Goal: Navigation & Orientation: Find specific page/section

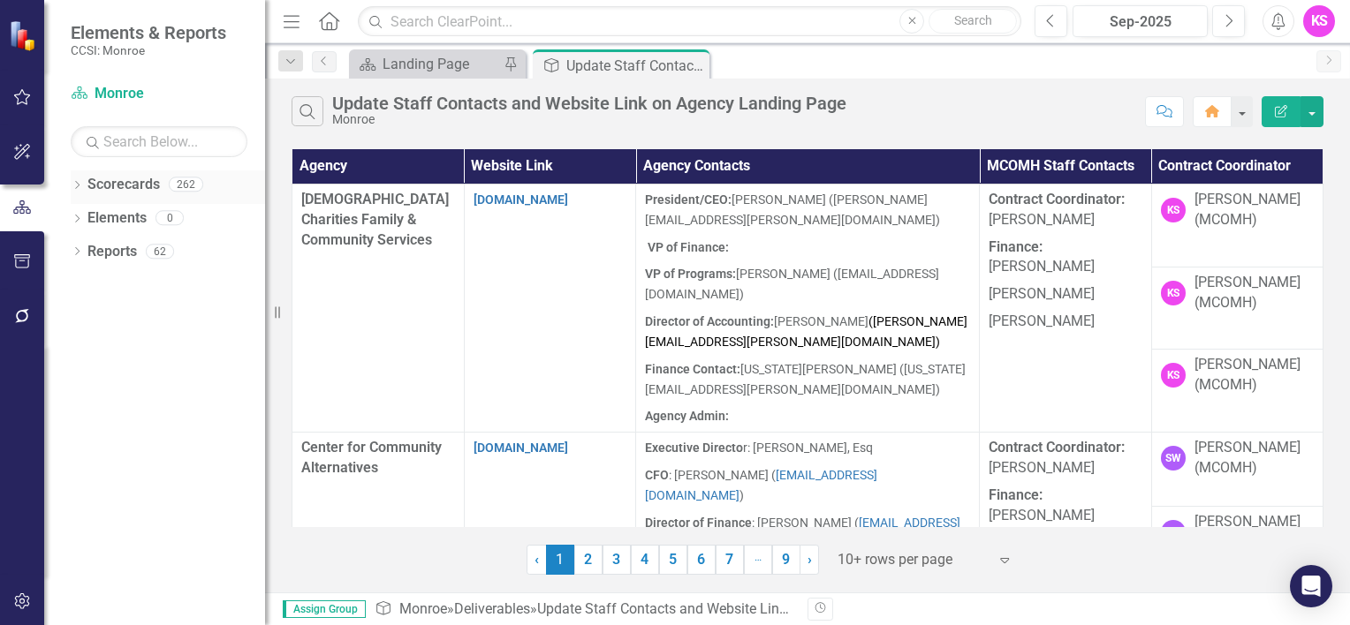
click at [78, 187] on icon "Dropdown" at bounding box center [77, 187] width 12 height 10
click at [88, 219] on icon "Dropdown" at bounding box center [86, 217] width 13 height 11
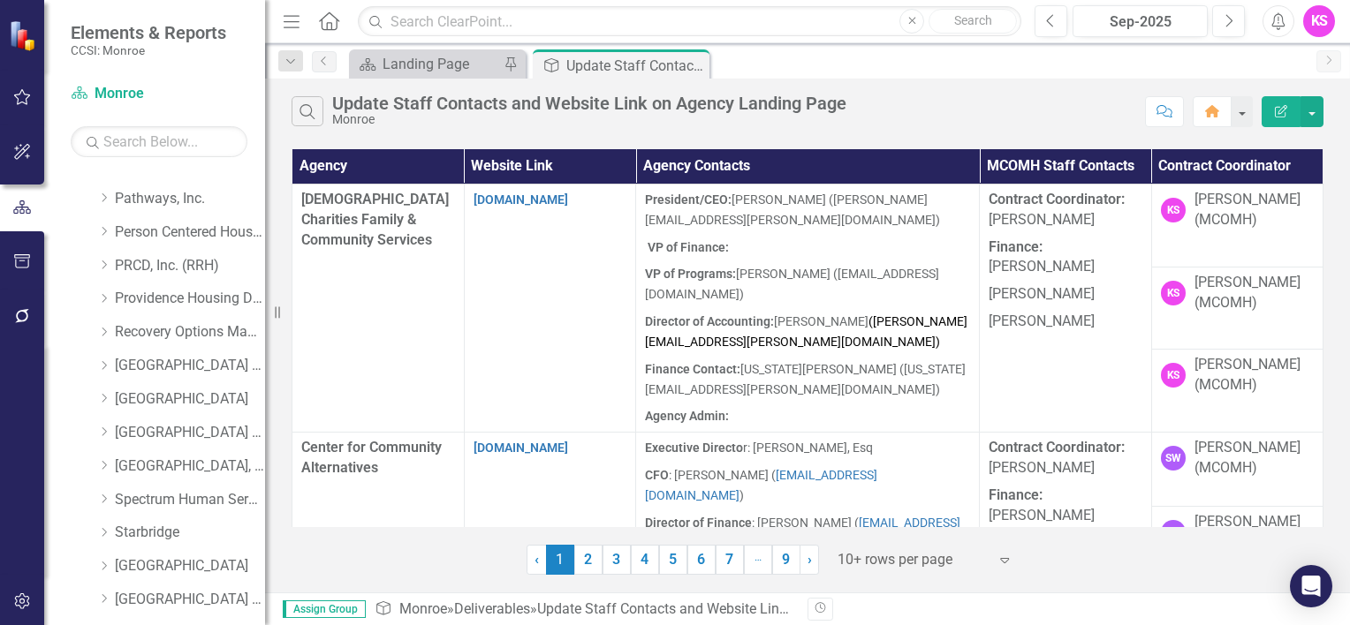
scroll to position [883, 0]
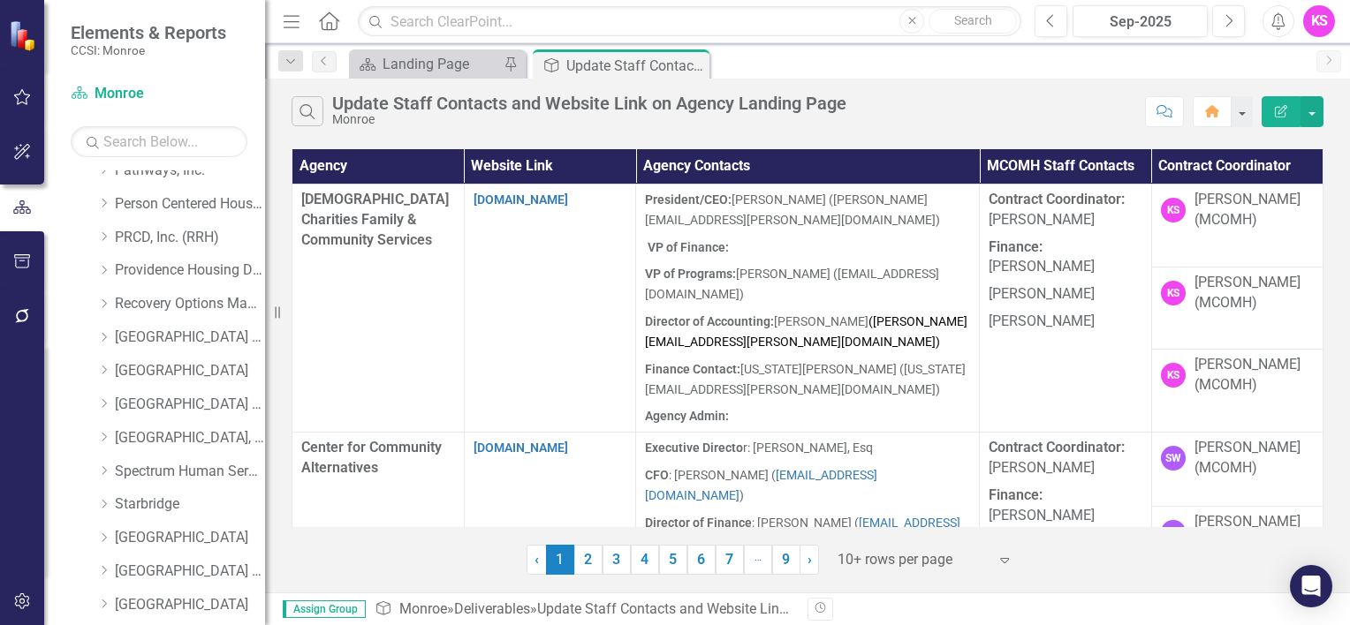
click at [999, 559] on icon "Expand" at bounding box center [1005, 560] width 18 height 14
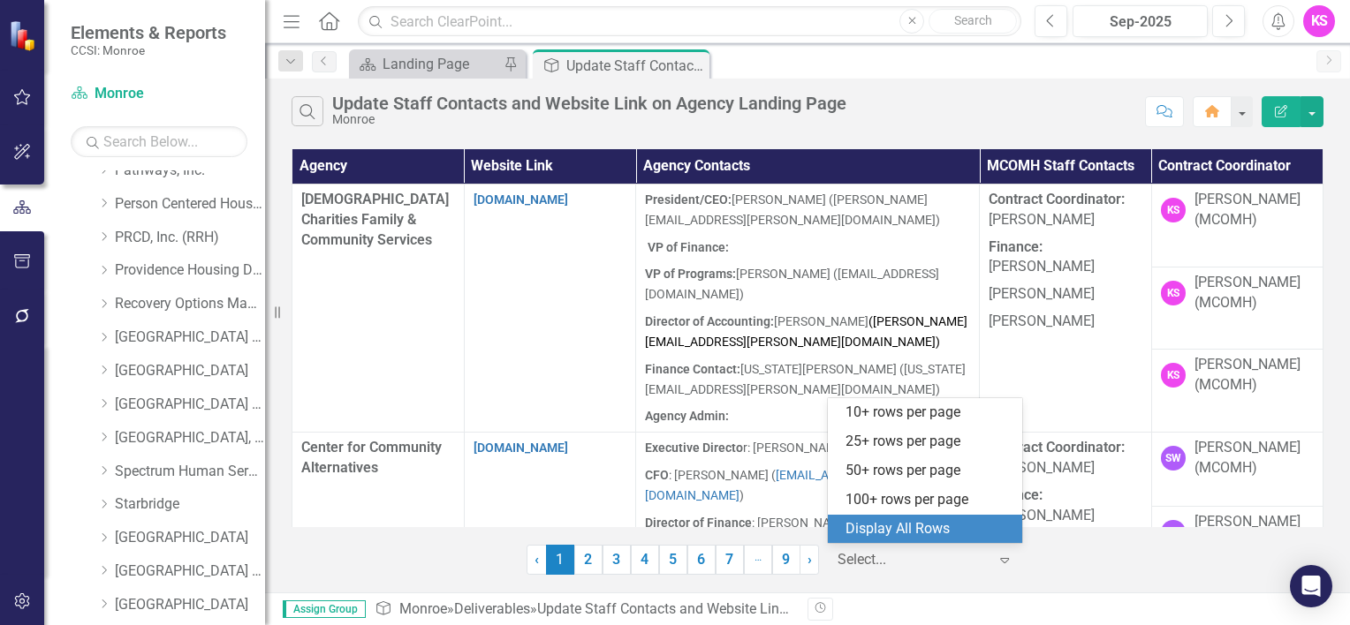
click at [984, 534] on div "Display All Rows" at bounding box center [928, 529] width 166 height 20
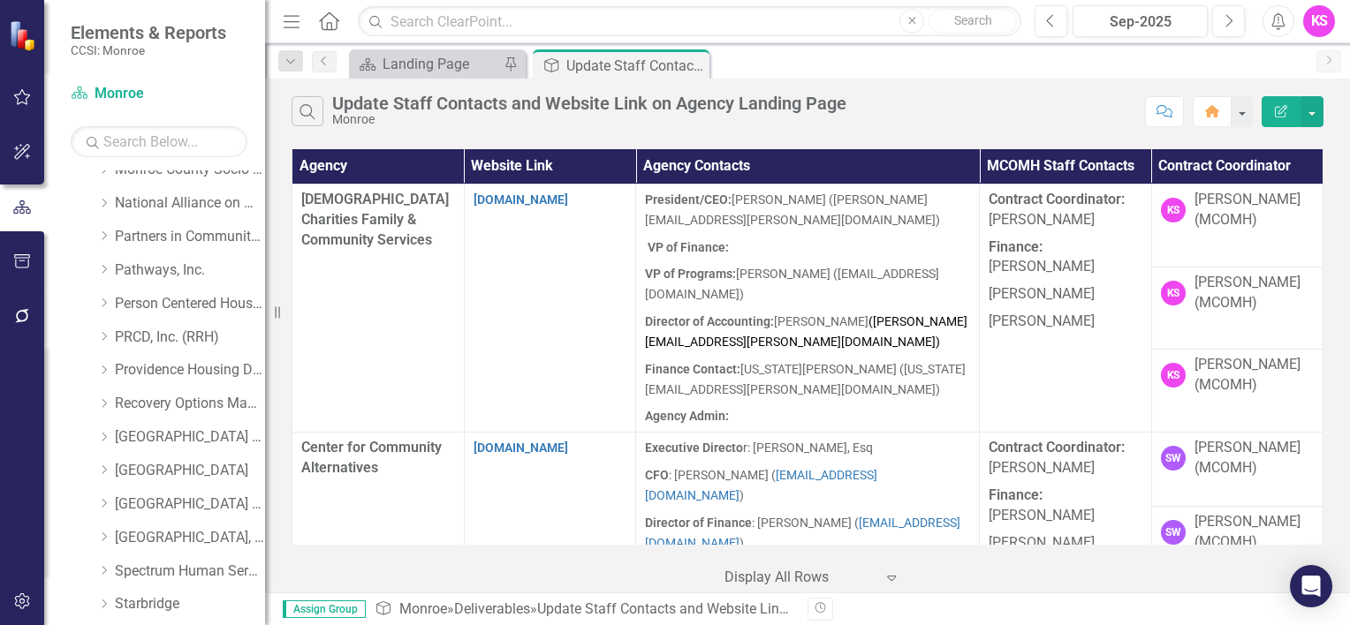
scroll to position [795, 0]
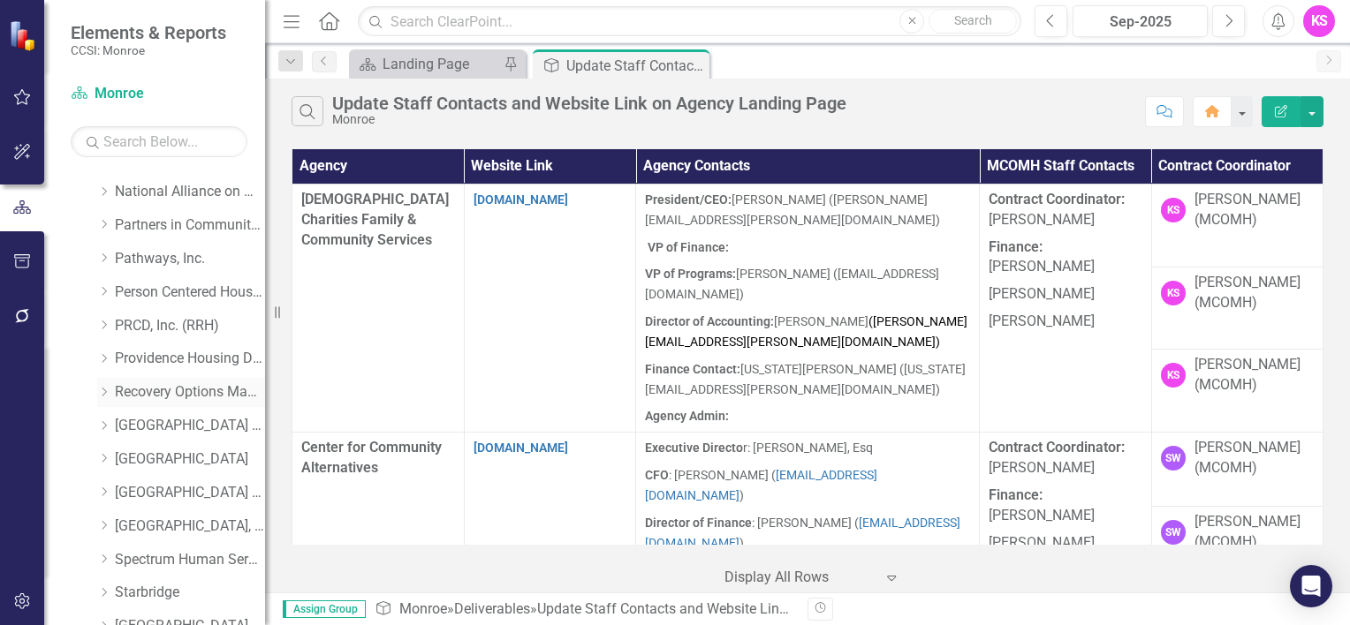
click at [105, 390] on icon at bounding box center [104, 392] width 4 height 9
click at [170, 392] on link "Recovery Options Made Easy" at bounding box center [190, 393] width 150 height 20
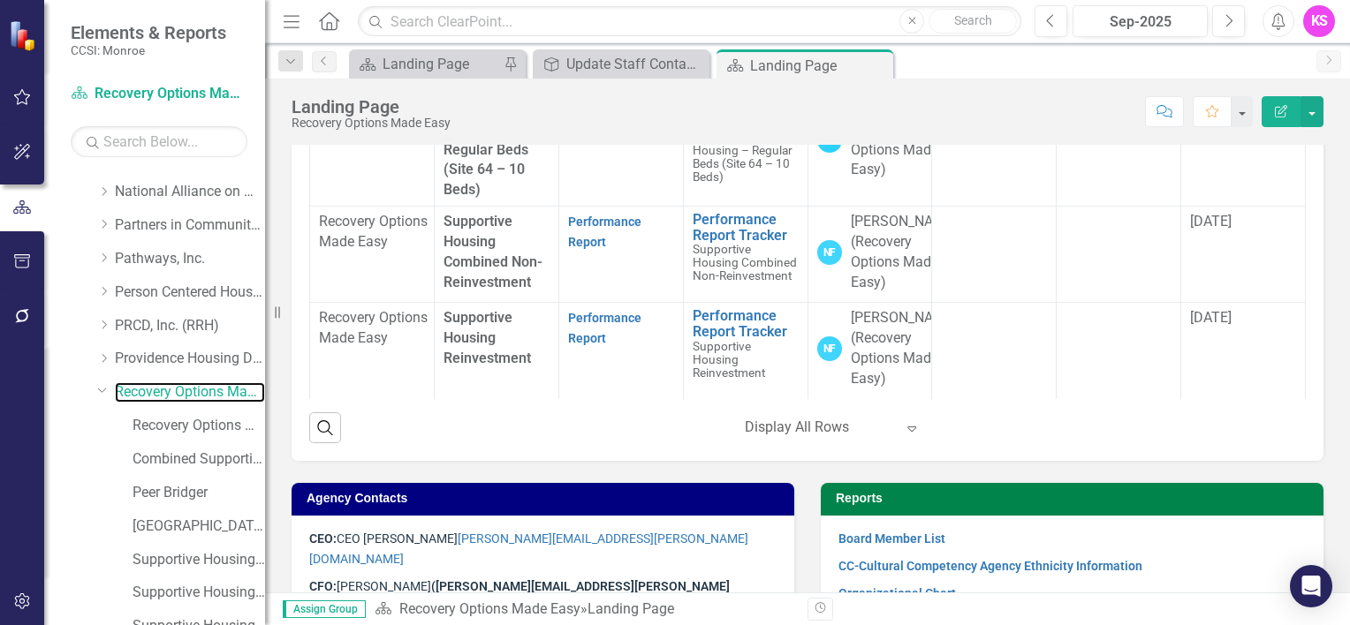
scroll to position [910, 0]
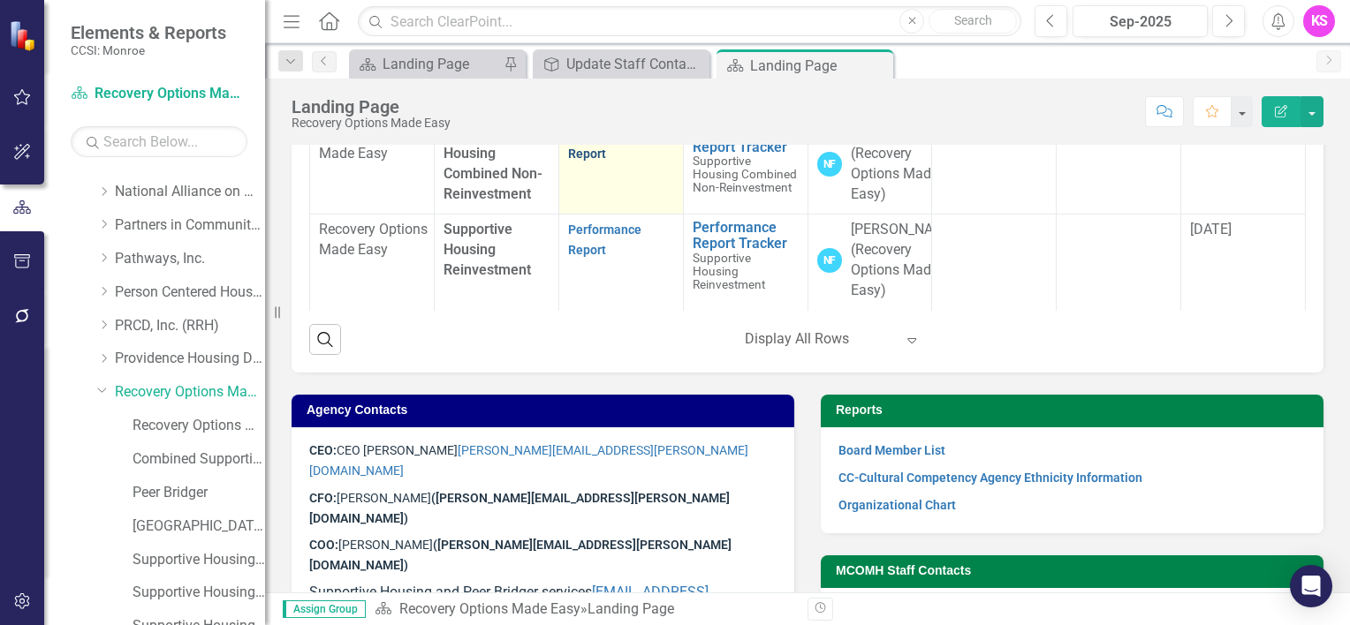
click at [587, 161] on link "Performance Report" at bounding box center [604, 143] width 73 height 34
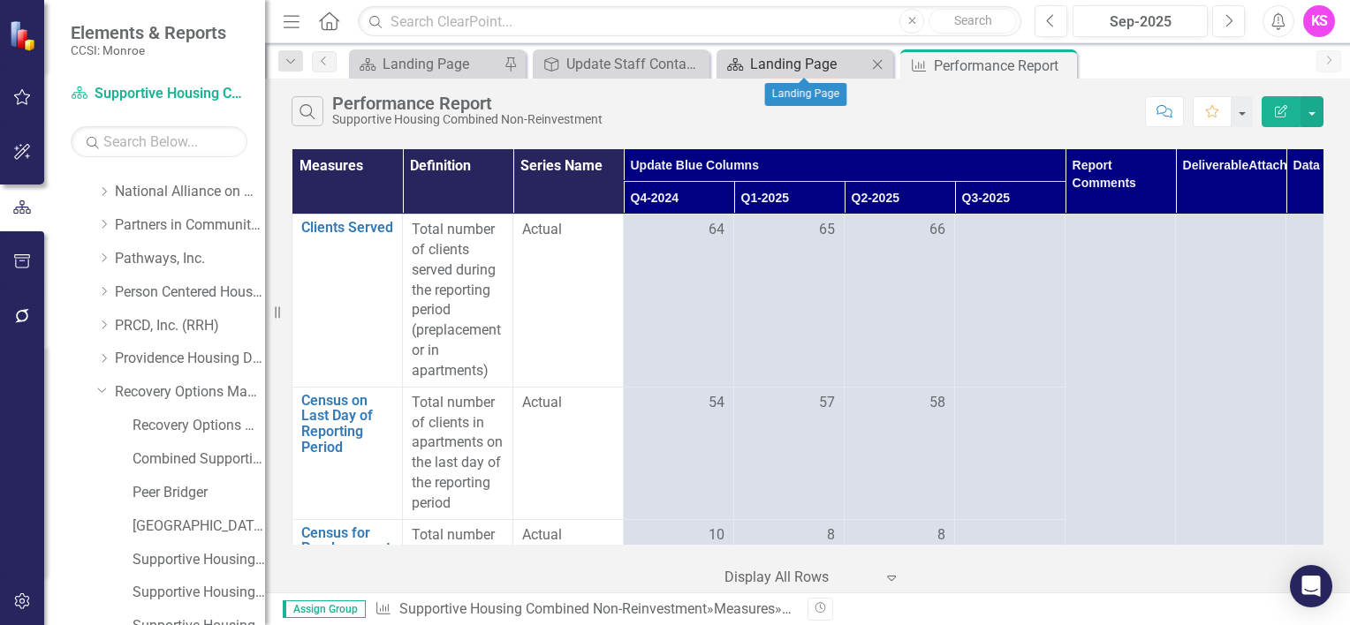
click at [776, 62] on div "Landing Page" at bounding box center [808, 64] width 117 height 22
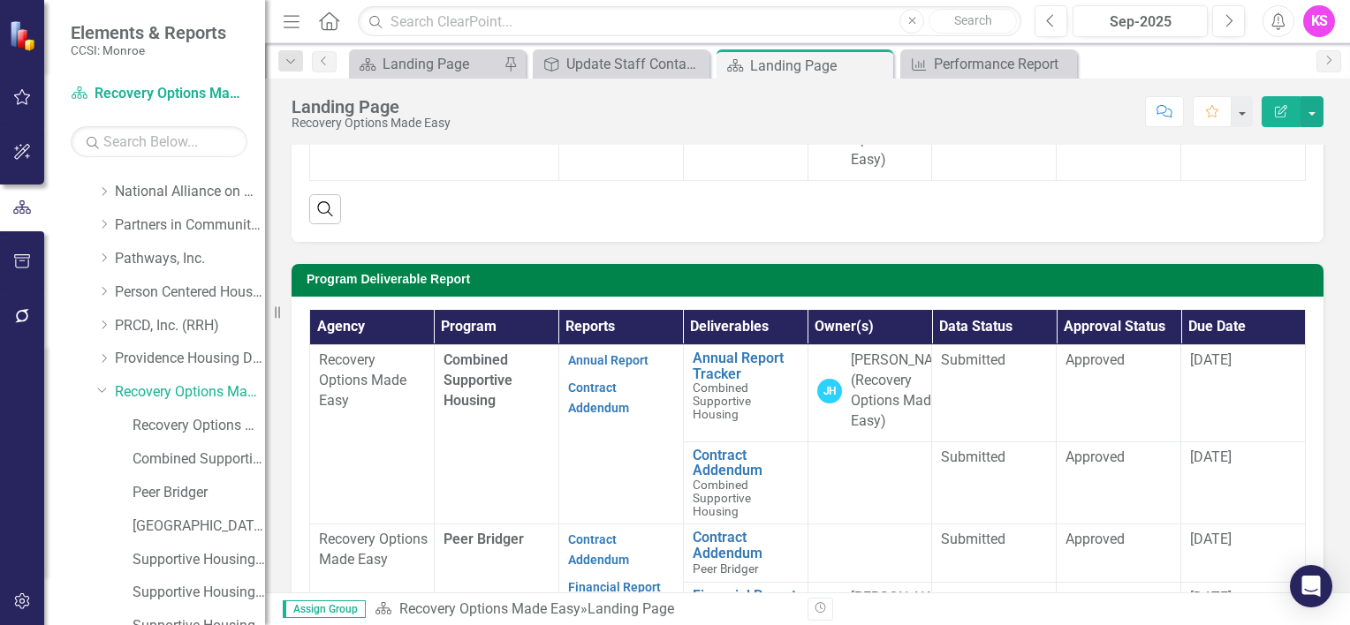
scroll to position [618, 0]
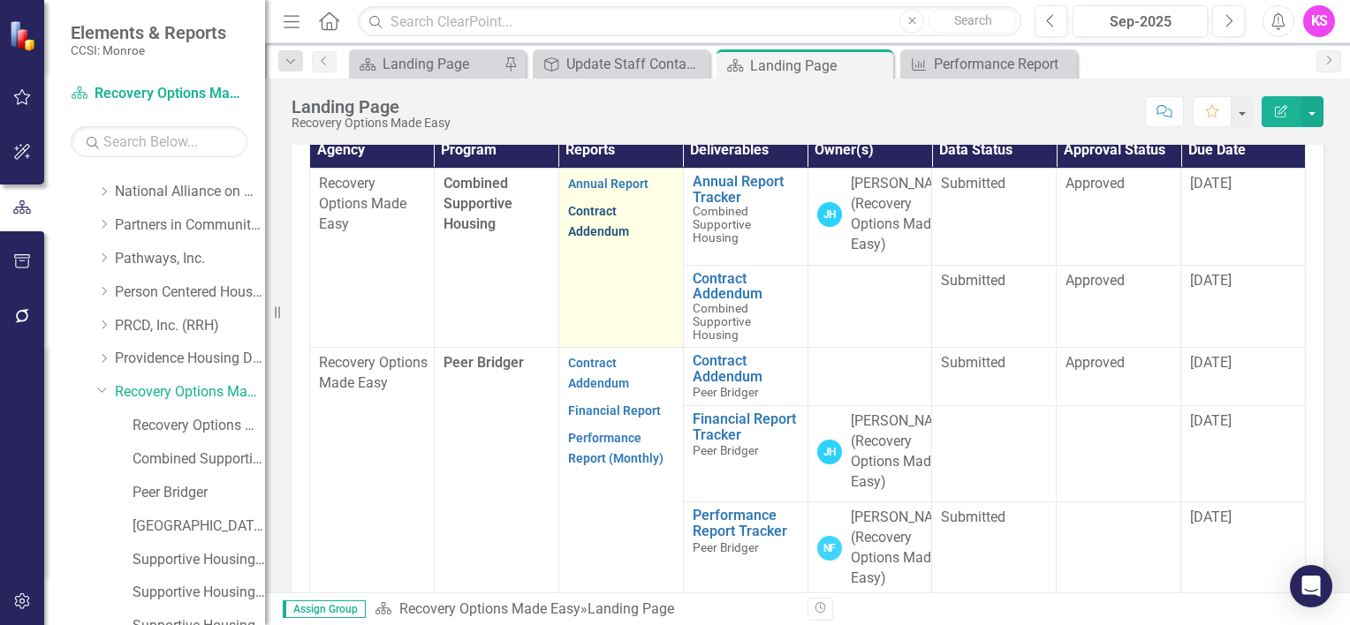
click at [588, 239] on link "Contract Addendum" at bounding box center [598, 221] width 61 height 34
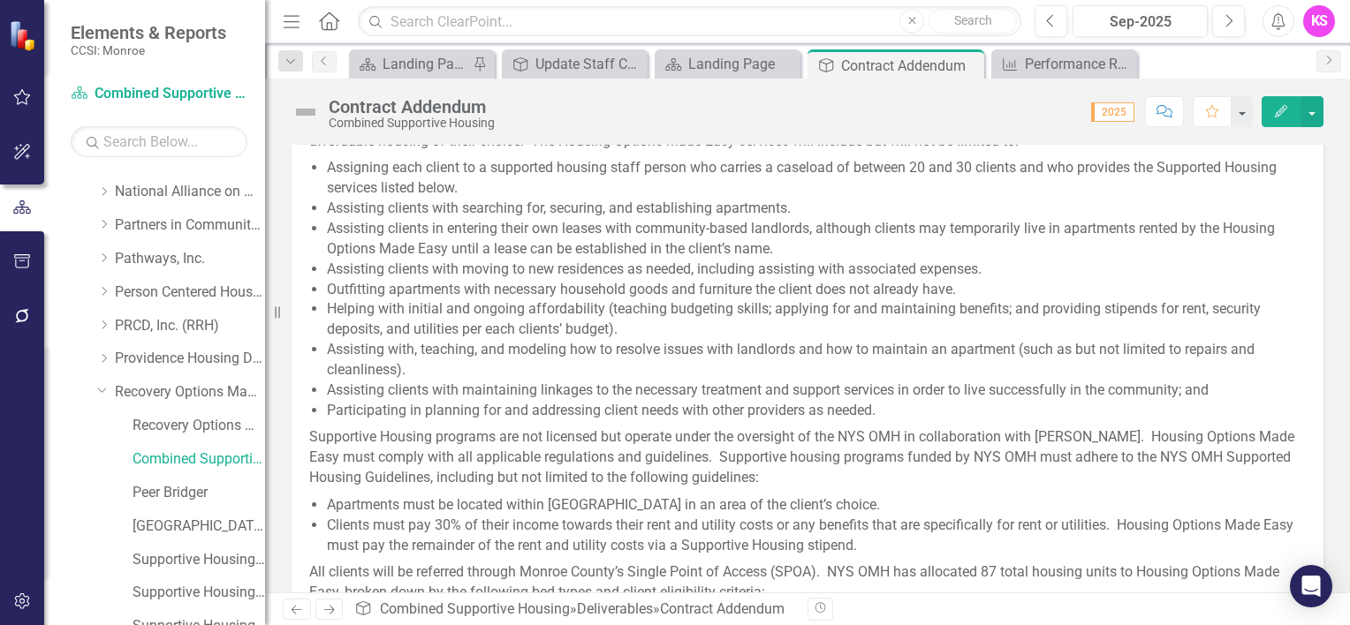
scroll to position [795, 0]
